Goal: Use online tool/utility

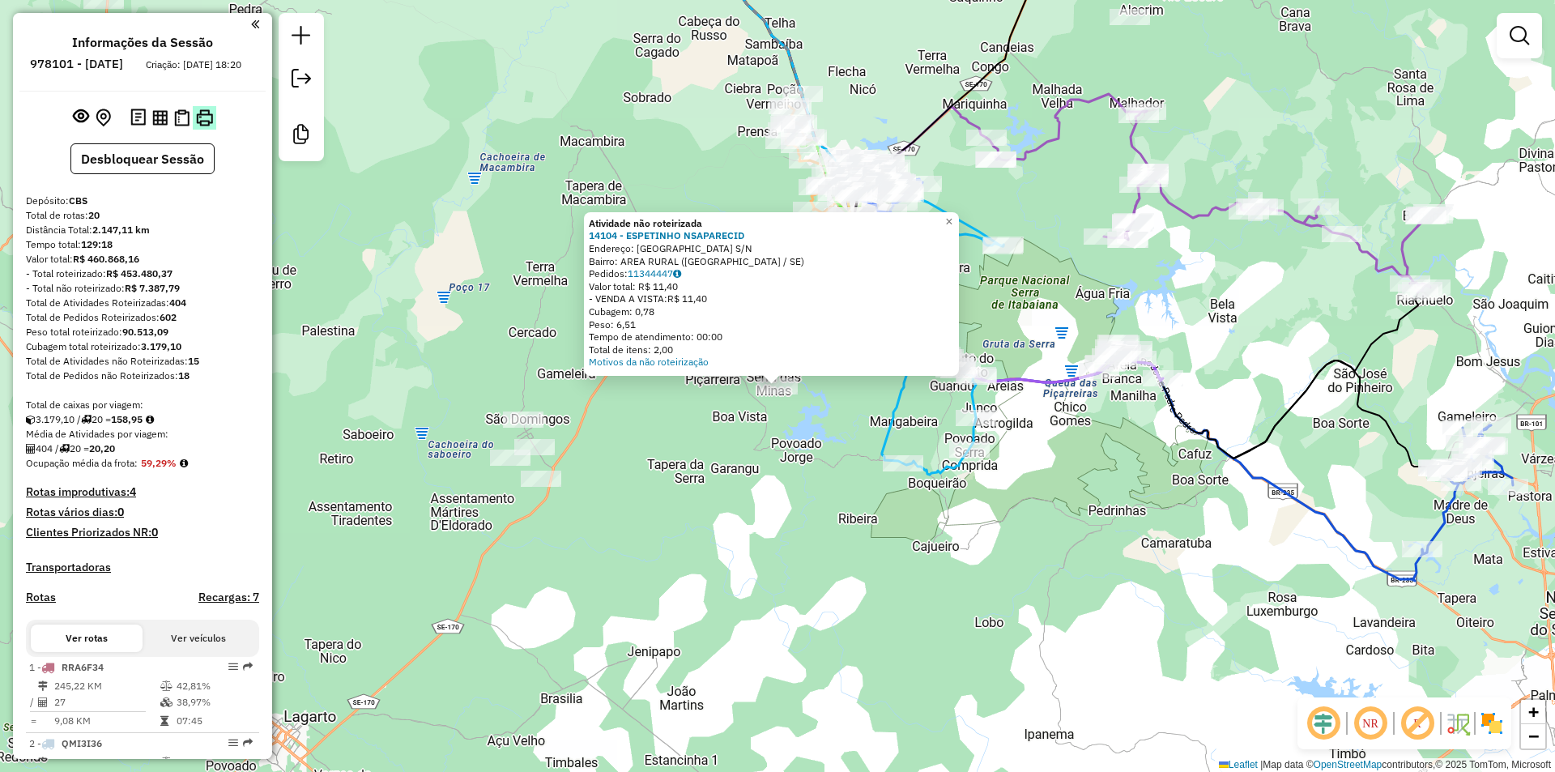
click at [200, 126] on img at bounding box center [204, 117] width 17 height 17
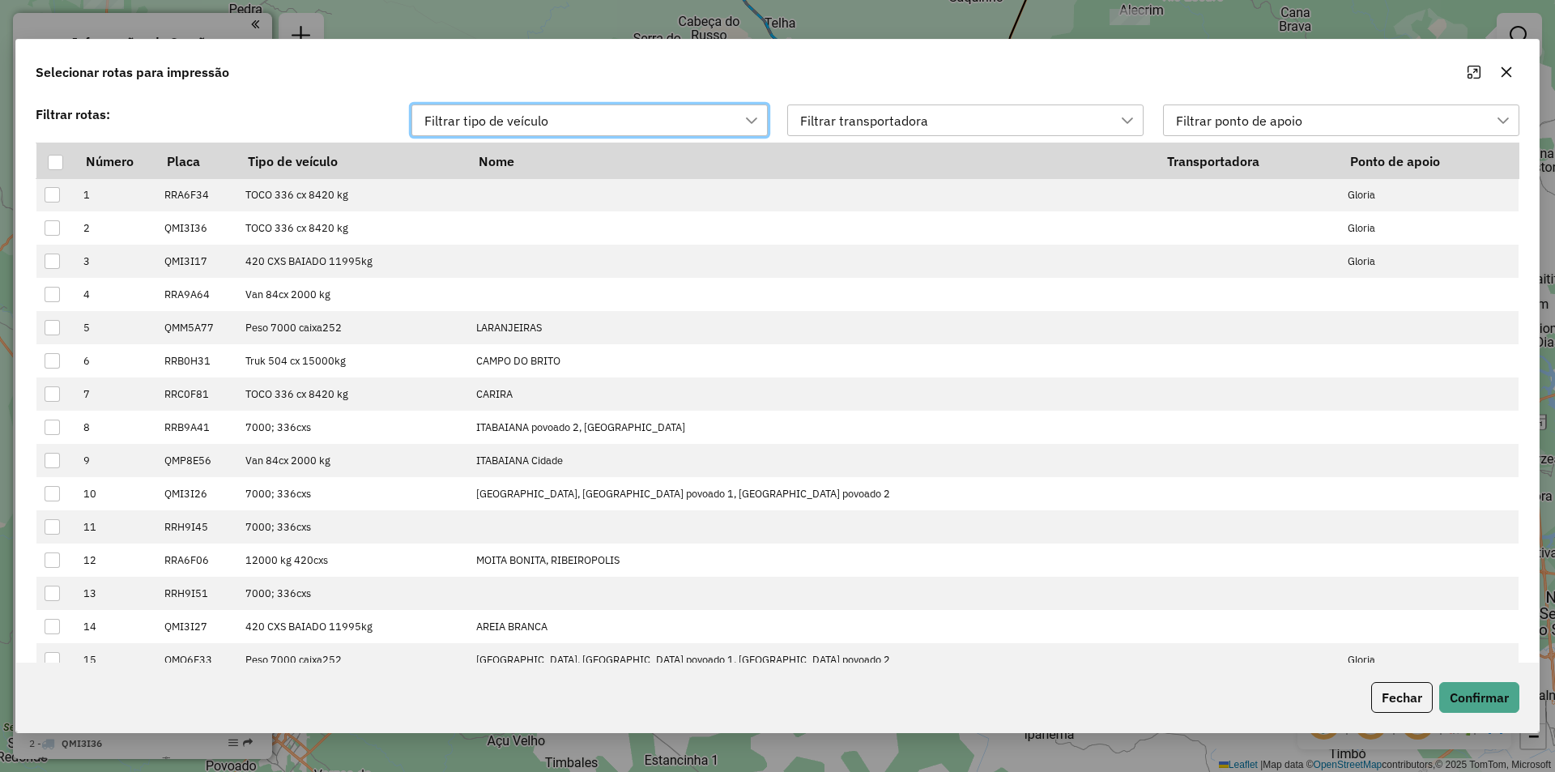
scroll to position [12, 74]
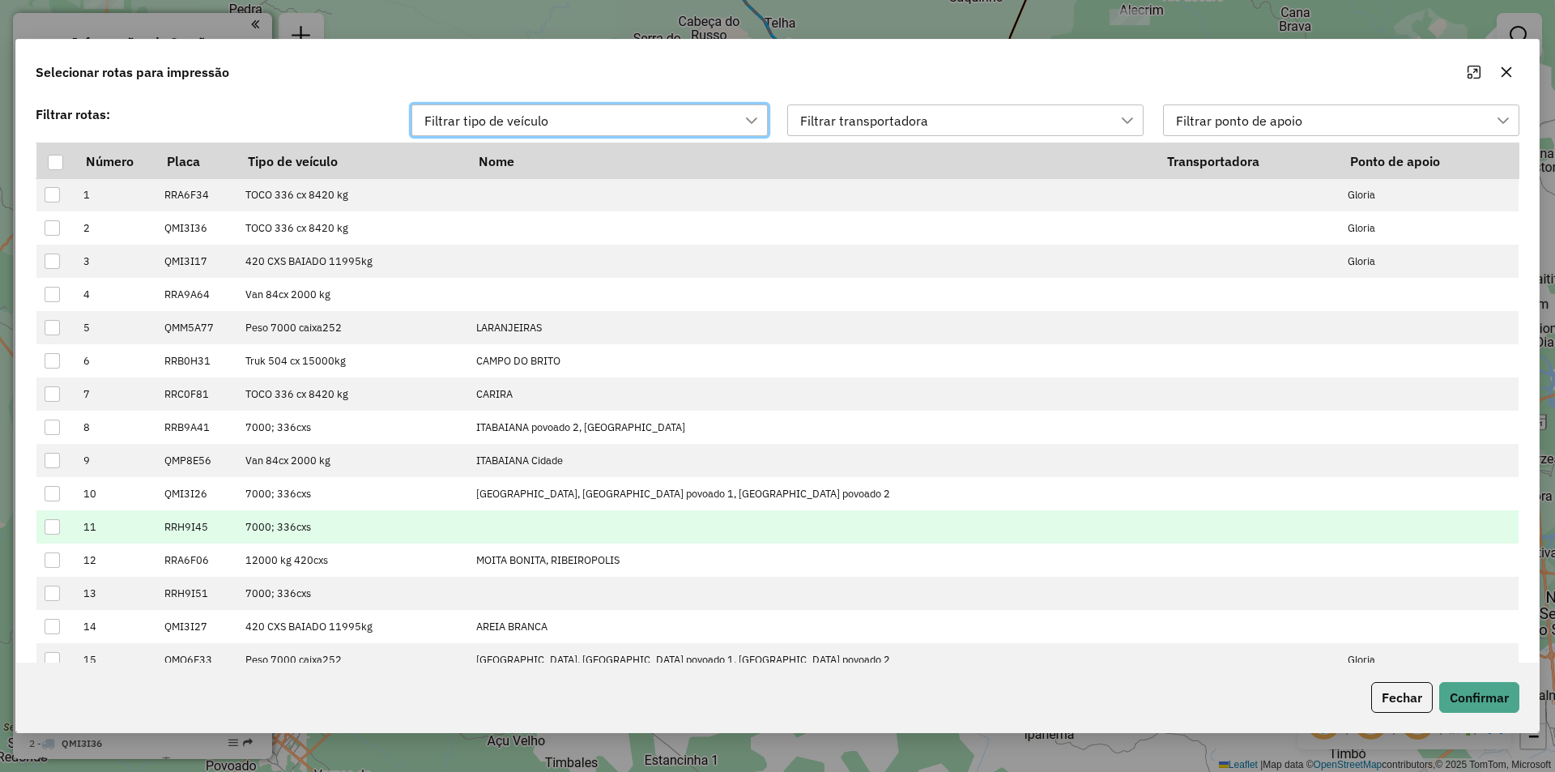
click at [49, 535] on td at bounding box center [55, 526] width 39 height 33
click at [49, 531] on div at bounding box center [52, 526] width 15 height 15
click at [1472, 699] on button "Confirmar" at bounding box center [1479, 697] width 80 height 31
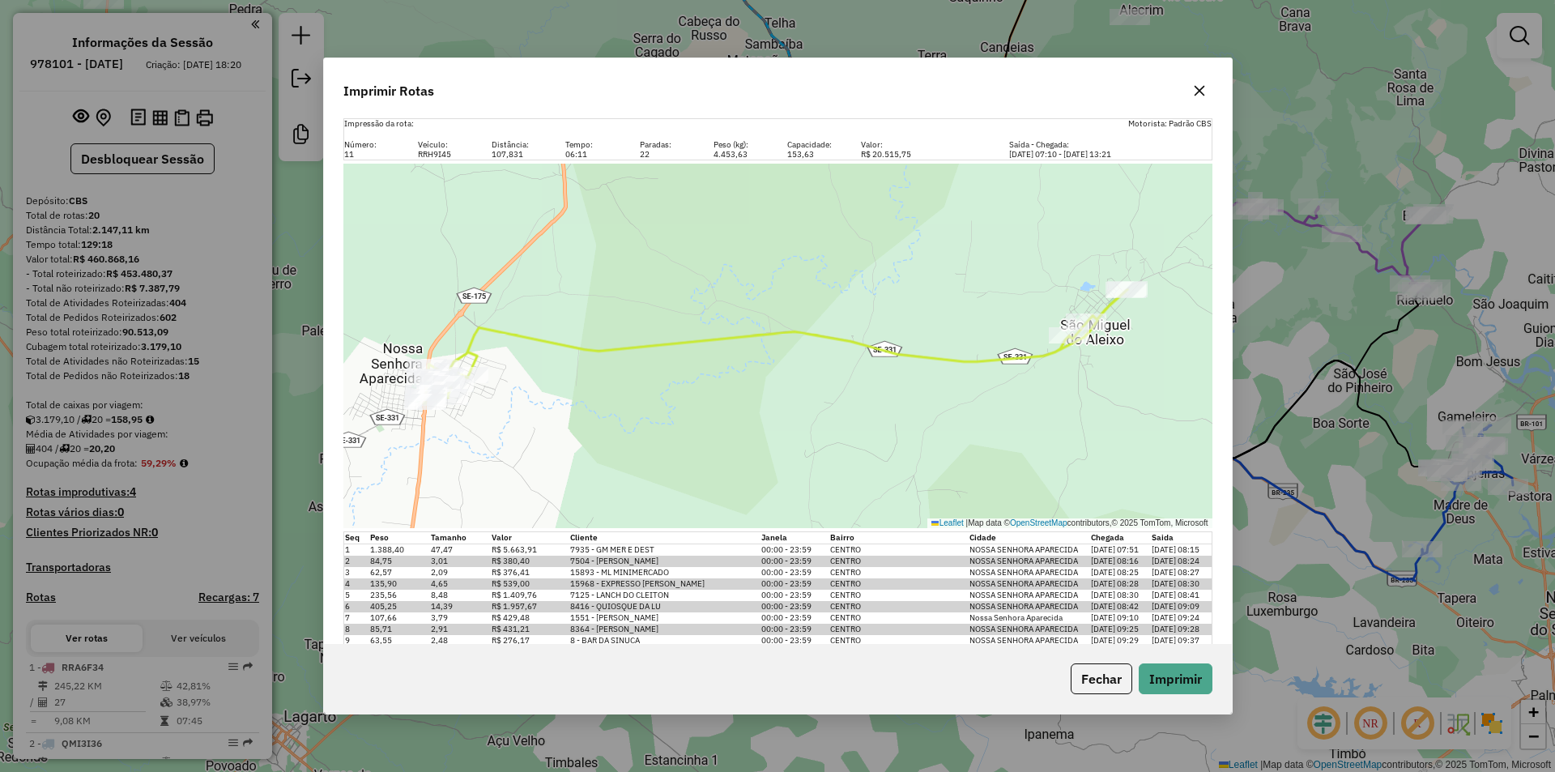
scroll to position [0, 0]
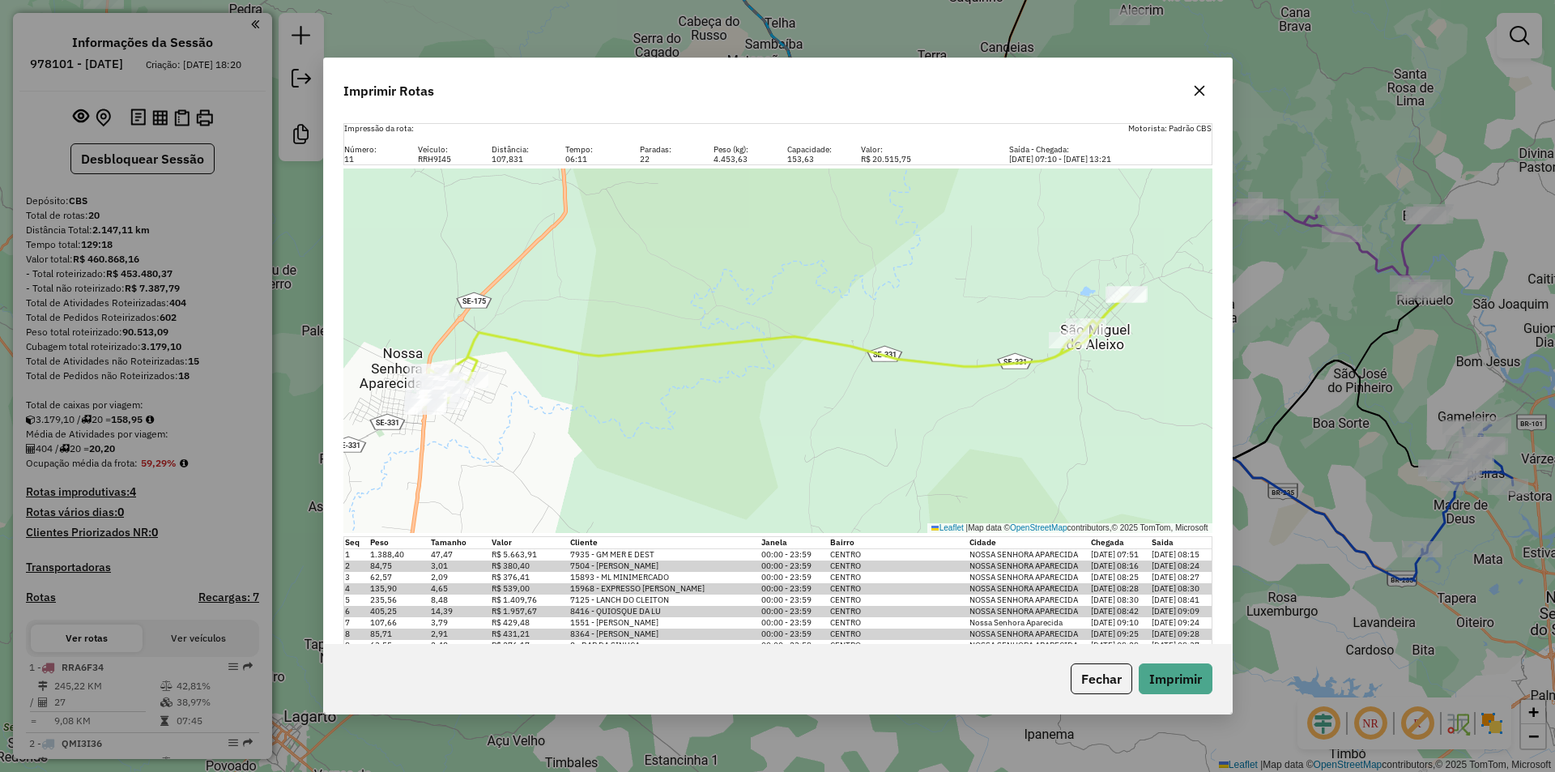
click at [1101, 687] on button "Fechar" at bounding box center [1102, 678] width 62 height 31
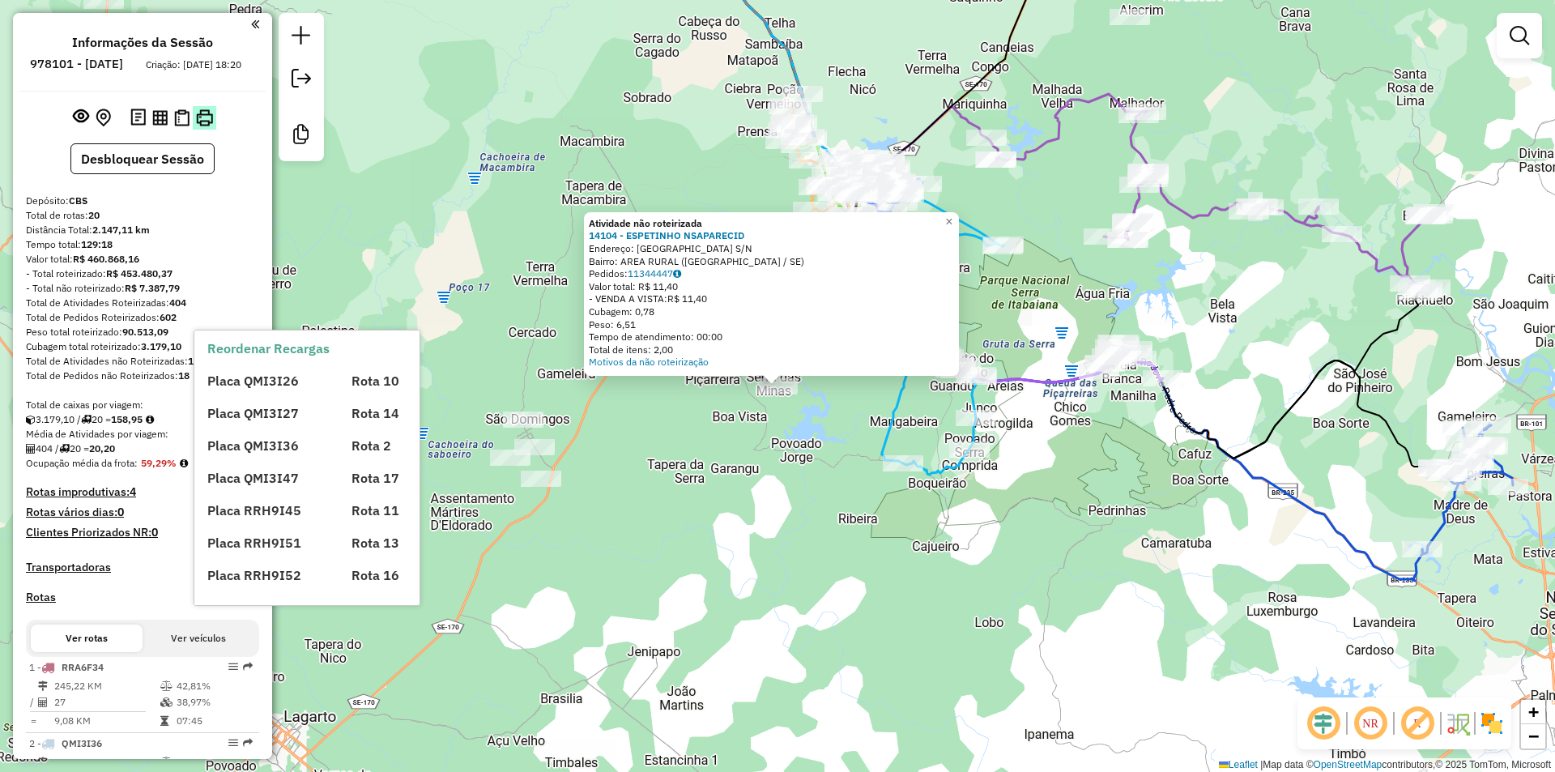
click at [208, 126] on img at bounding box center [204, 117] width 17 height 17
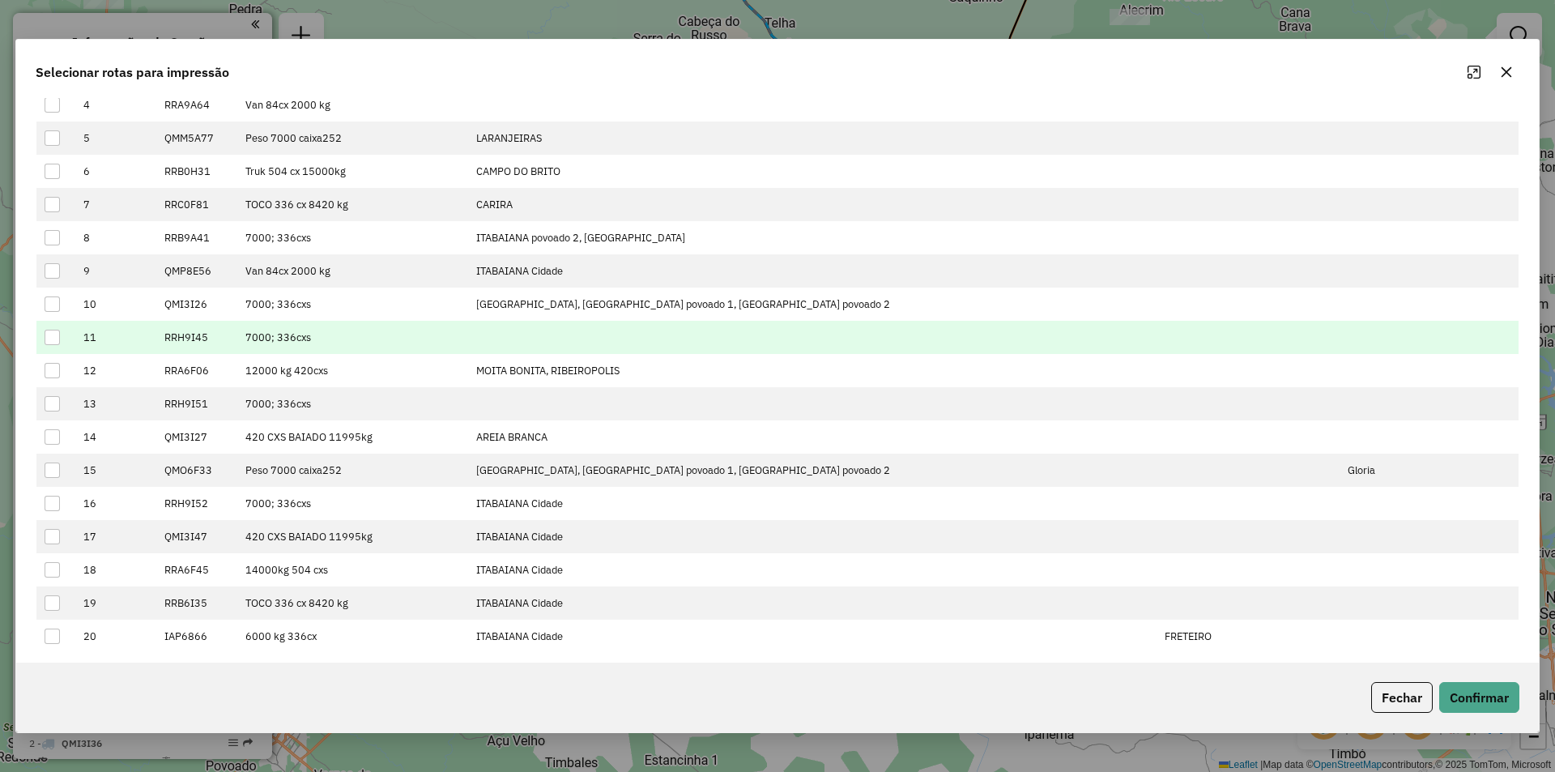
scroll to position [199, 0]
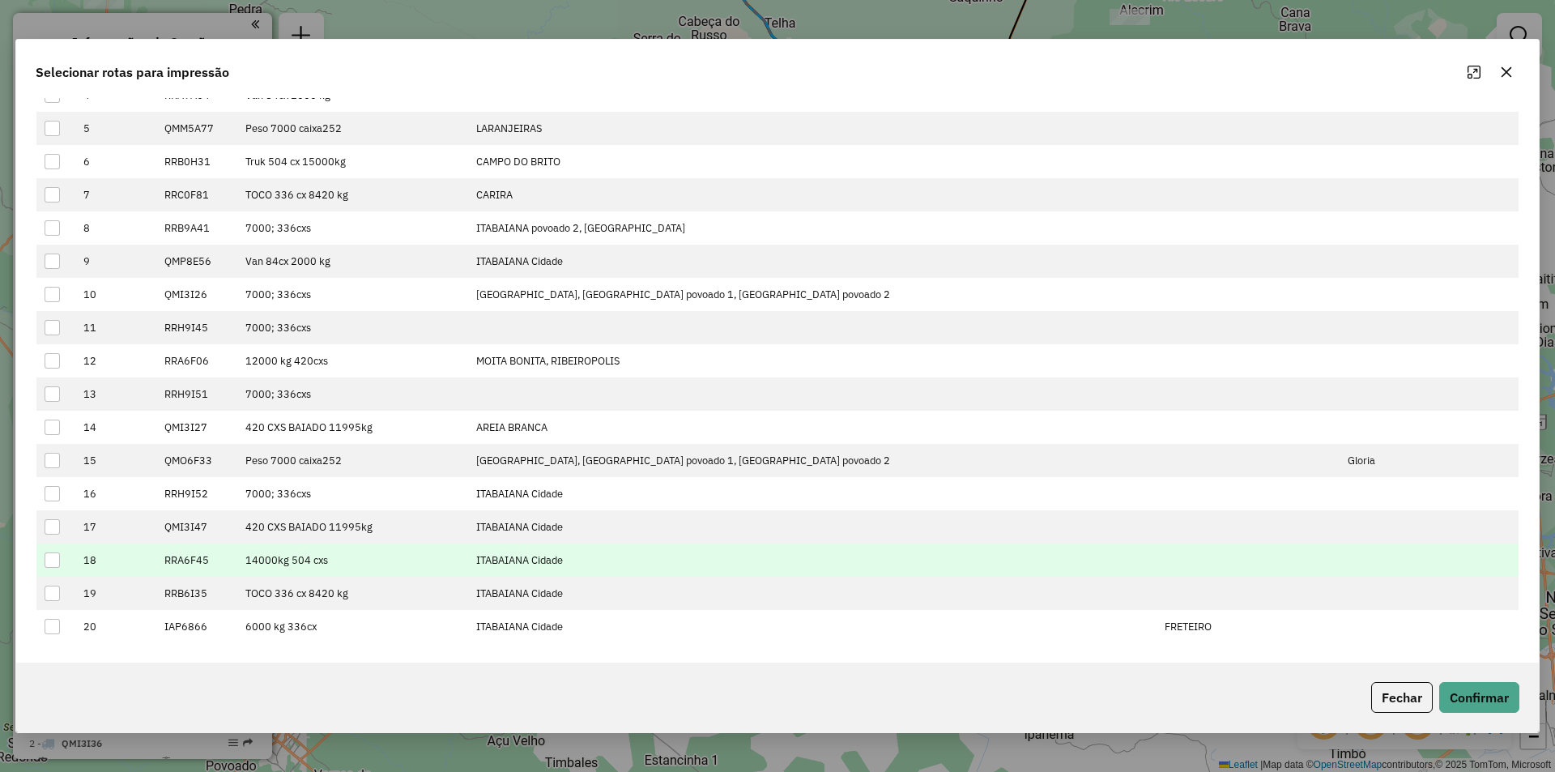
click at [45, 556] on div at bounding box center [52, 559] width 15 height 15
click at [1472, 701] on button "Confirmar" at bounding box center [1479, 697] width 80 height 31
